Goal: Transaction & Acquisition: Purchase product/service

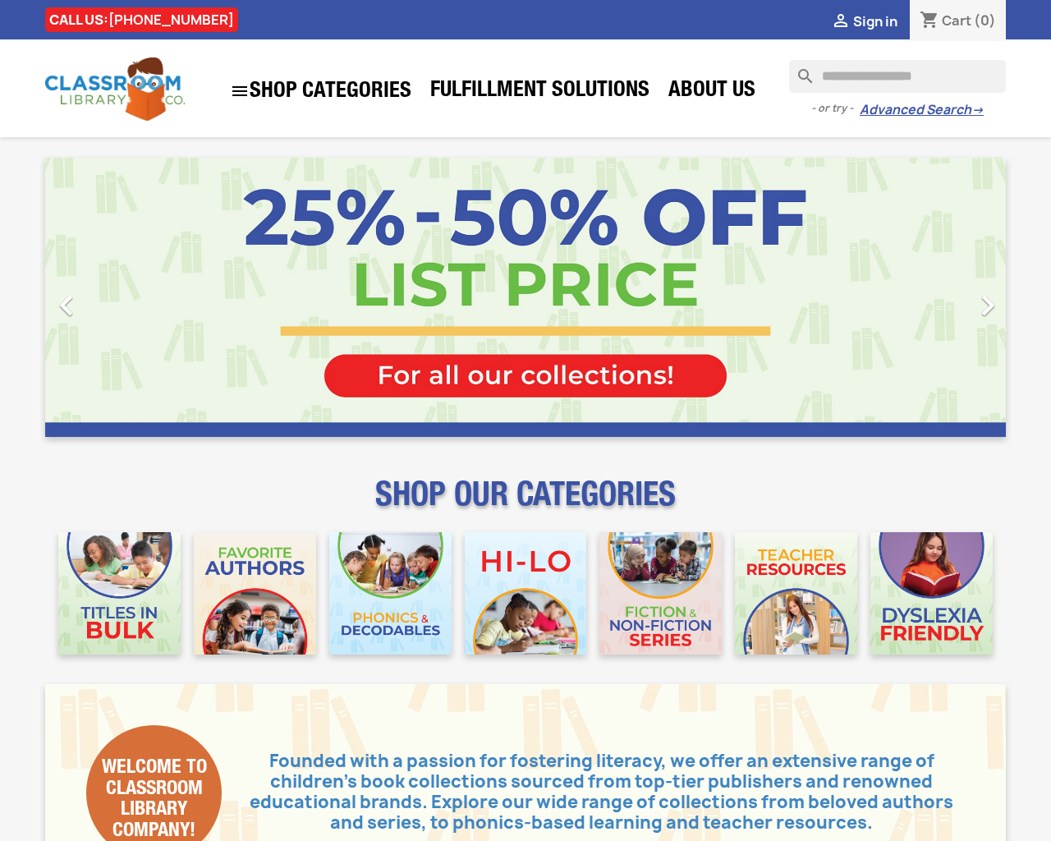
type input "***"
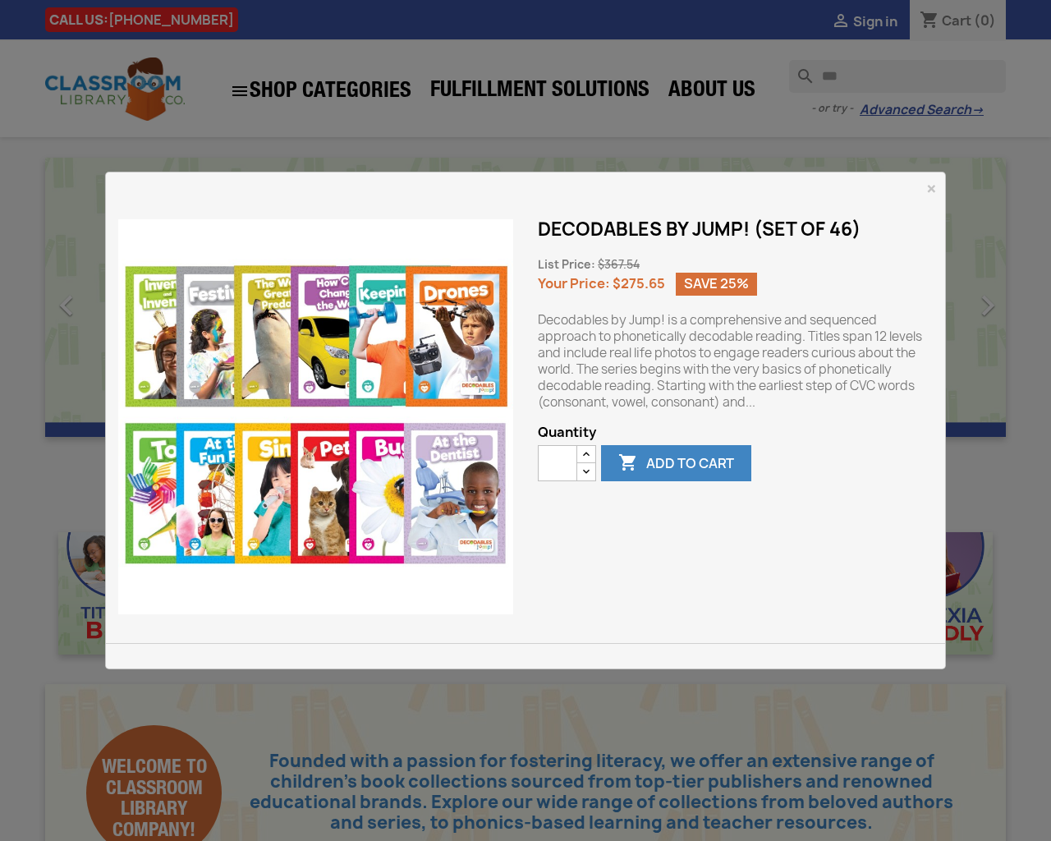
type button "e"
type input "*"
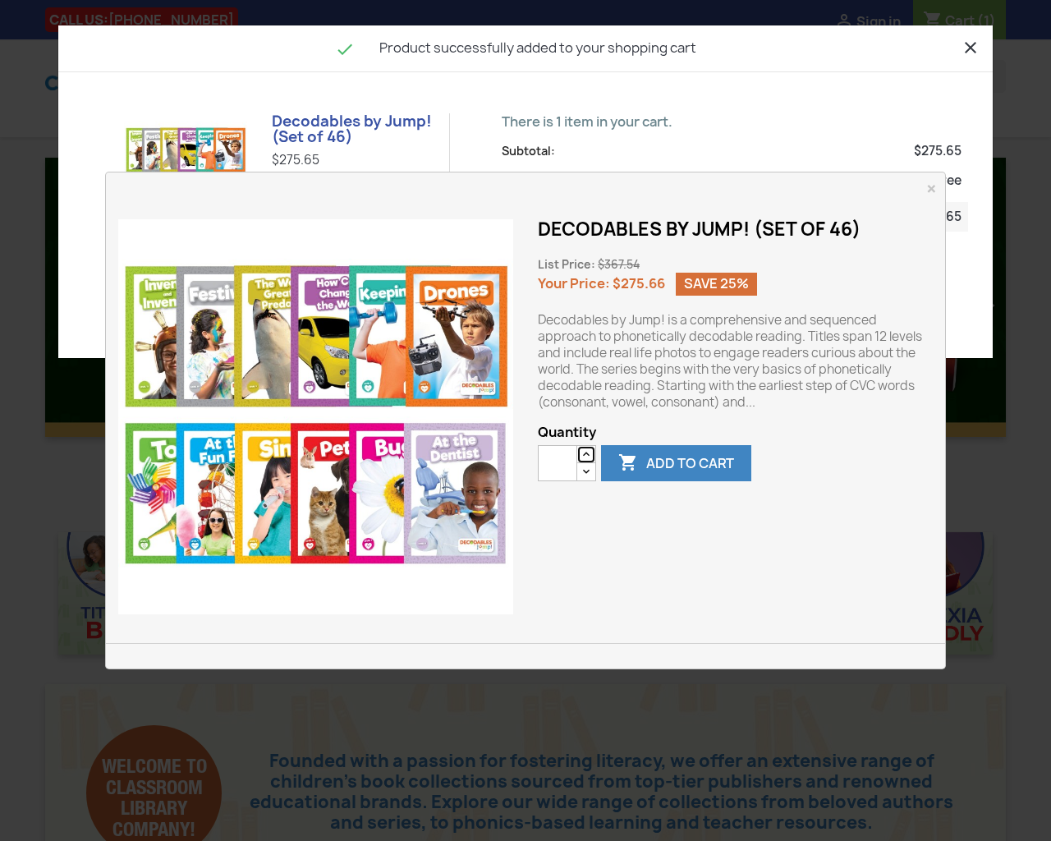
type button "e"
type input "*"
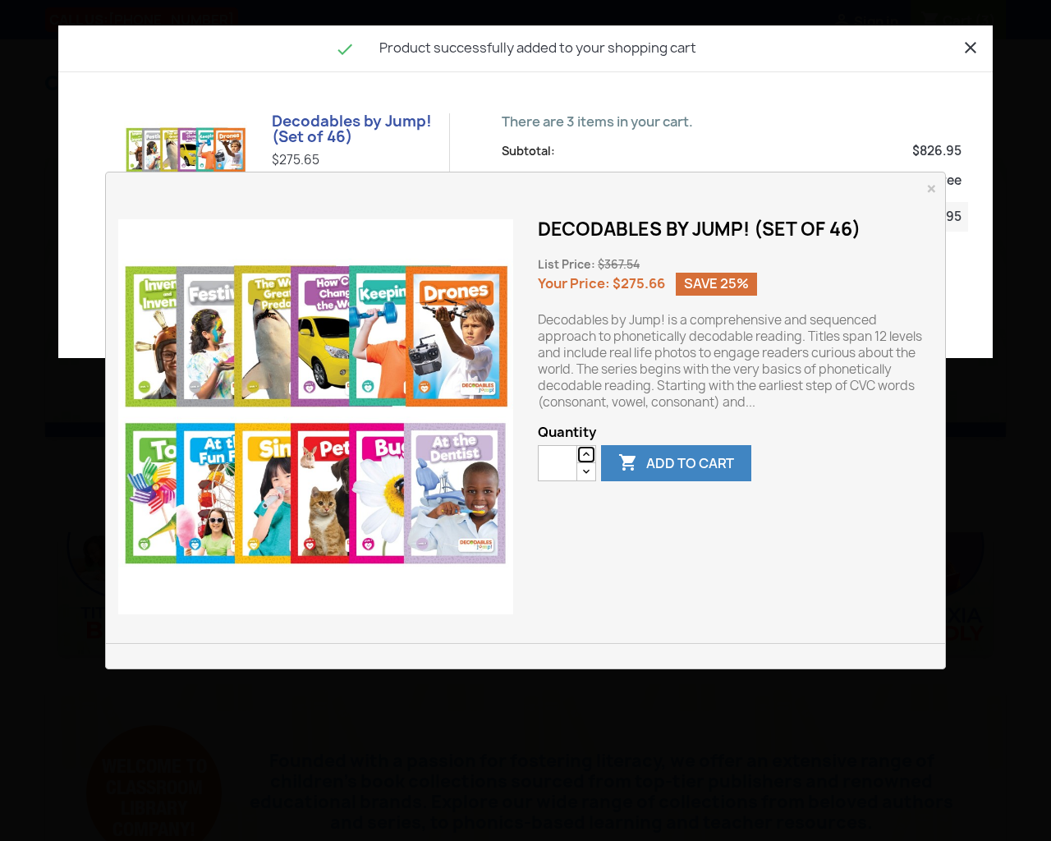
type button "e"
type input "*"
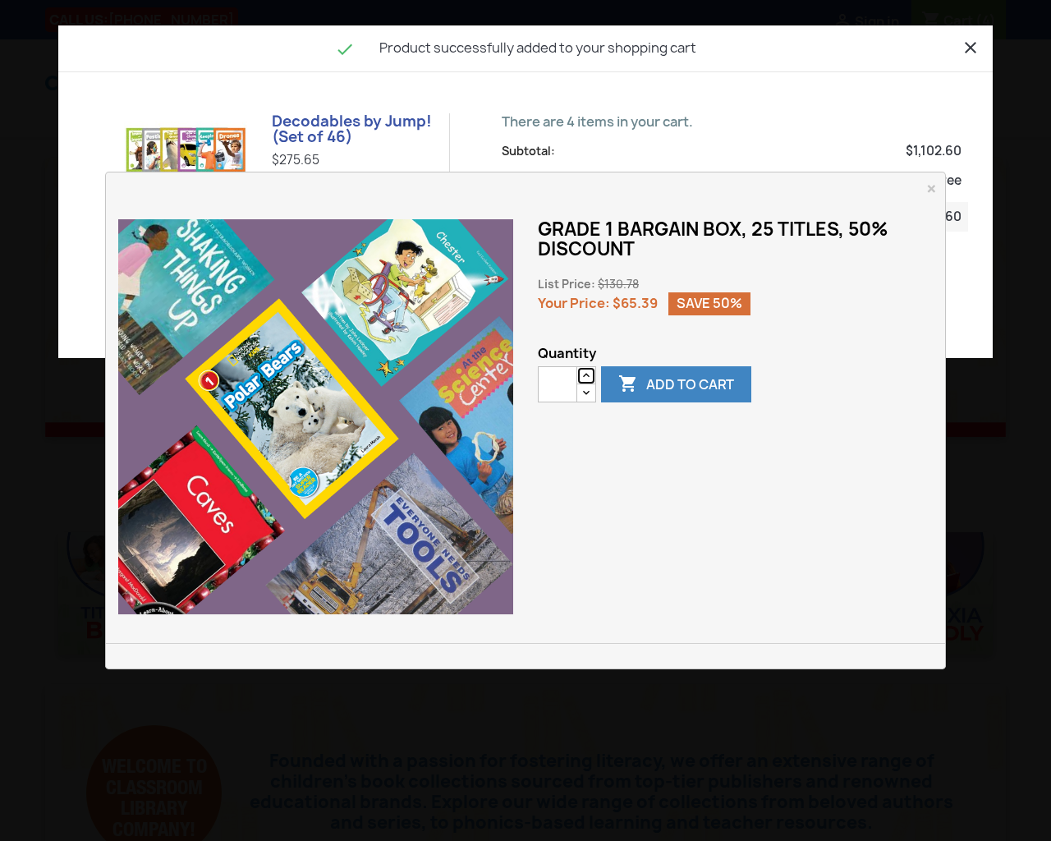
type button "e"
type input "*"
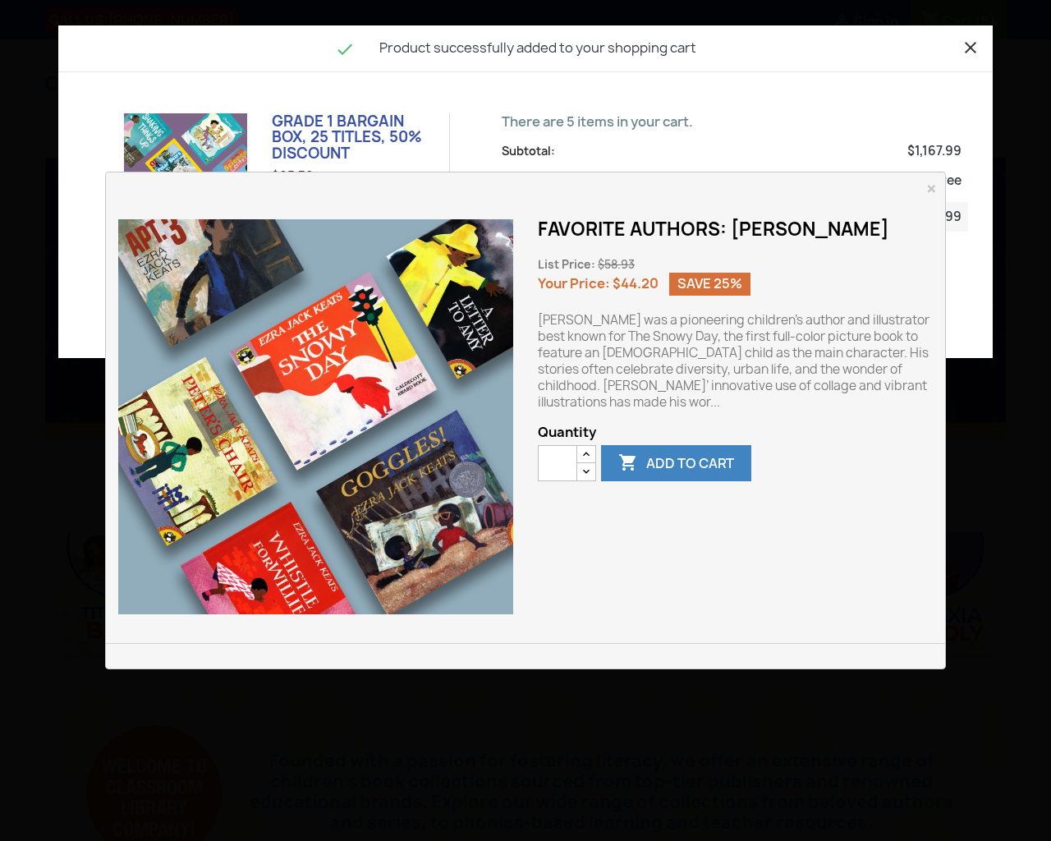
type button "e"
type input "*"
